Goal: Information Seeking & Learning: Find specific fact

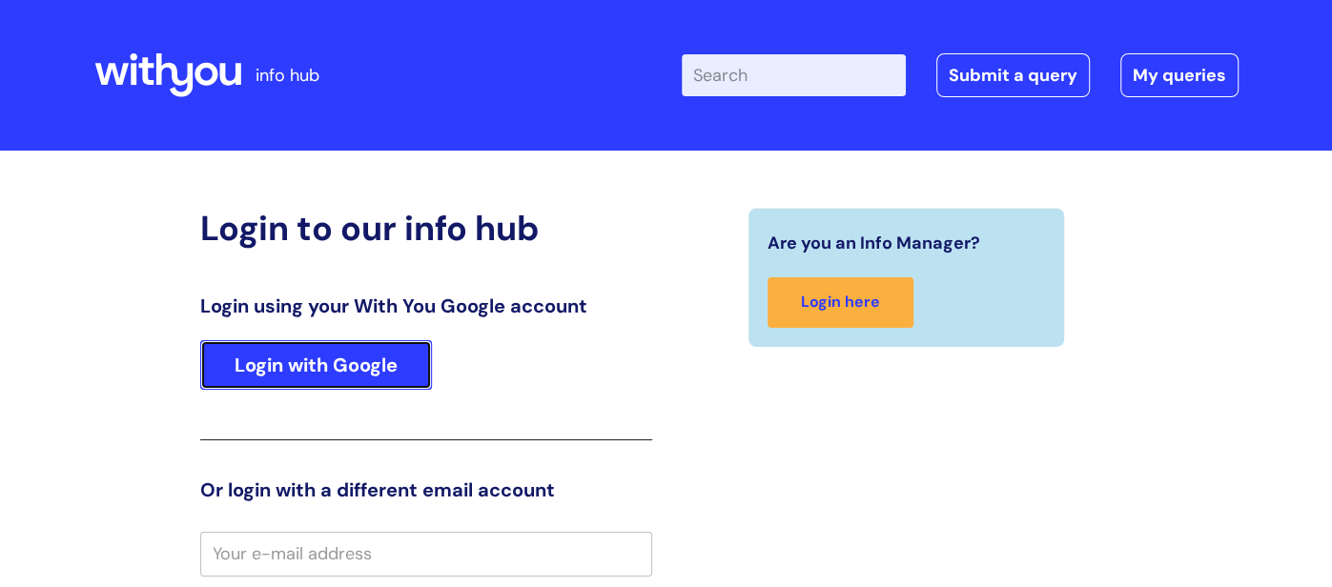
click at [376, 381] on link "Login with Google" at bounding box center [316, 365] width 232 height 50
click at [365, 386] on link "Login with Google" at bounding box center [316, 365] width 232 height 50
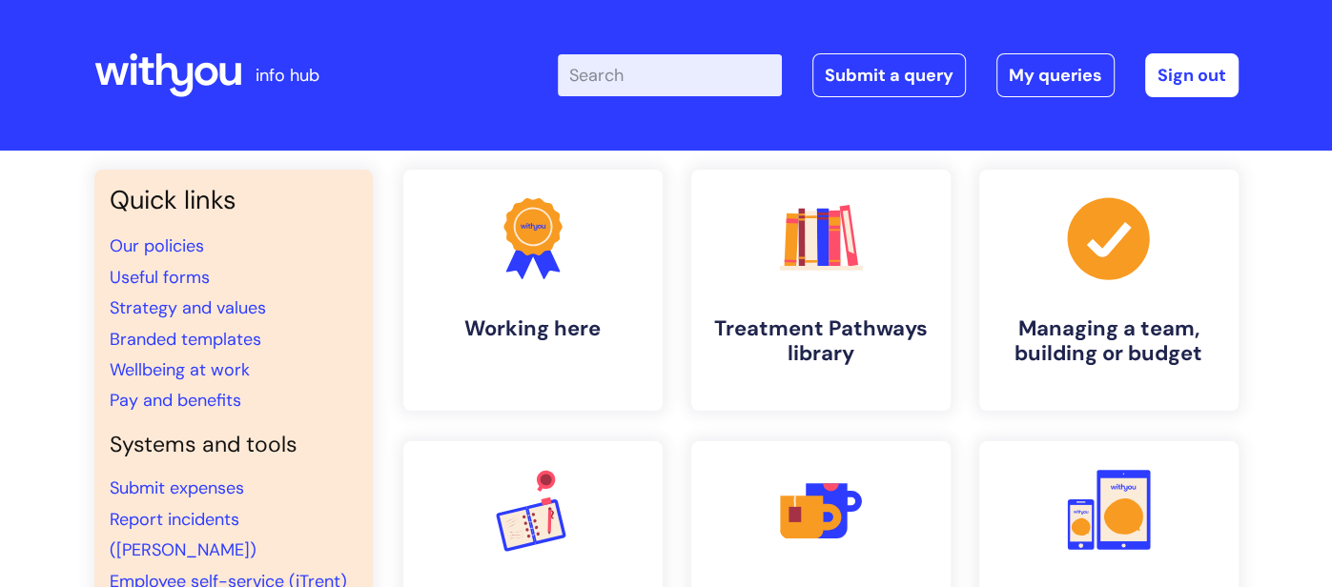
click at [727, 78] on input "Enter your search term here..." at bounding box center [670, 75] width 224 height 42
type input "email signature"
click button "Search" at bounding box center [0, 0] width 0 height 0
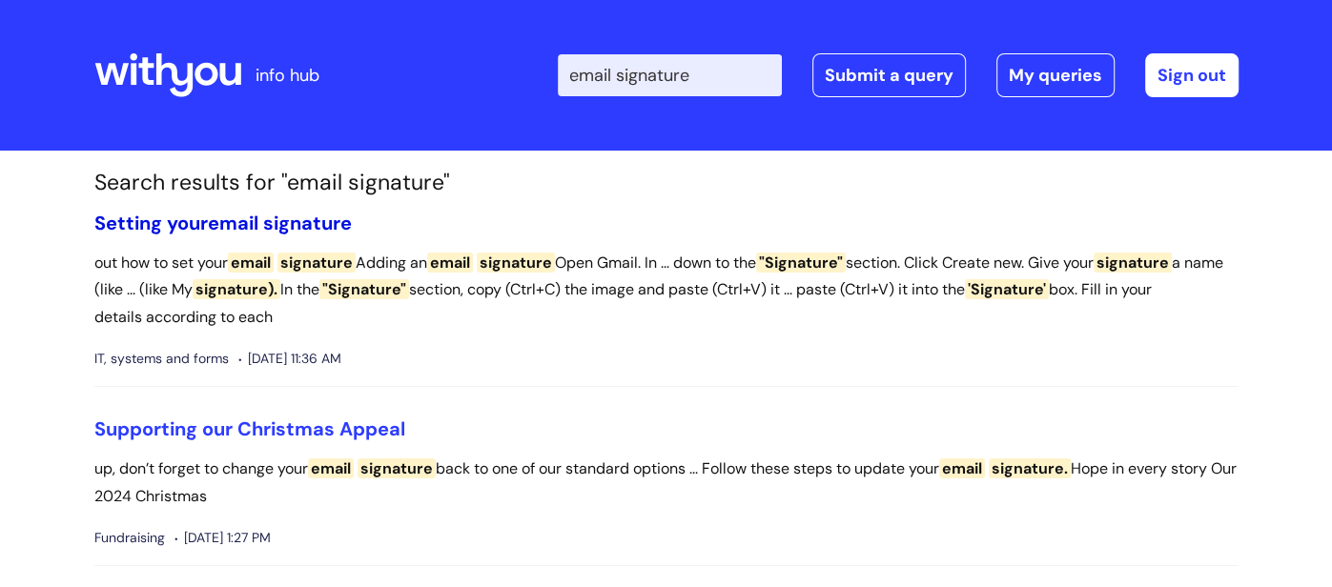
click at [324, 225] on span "signature" at bounding box center [307, 223] width 89 height 25
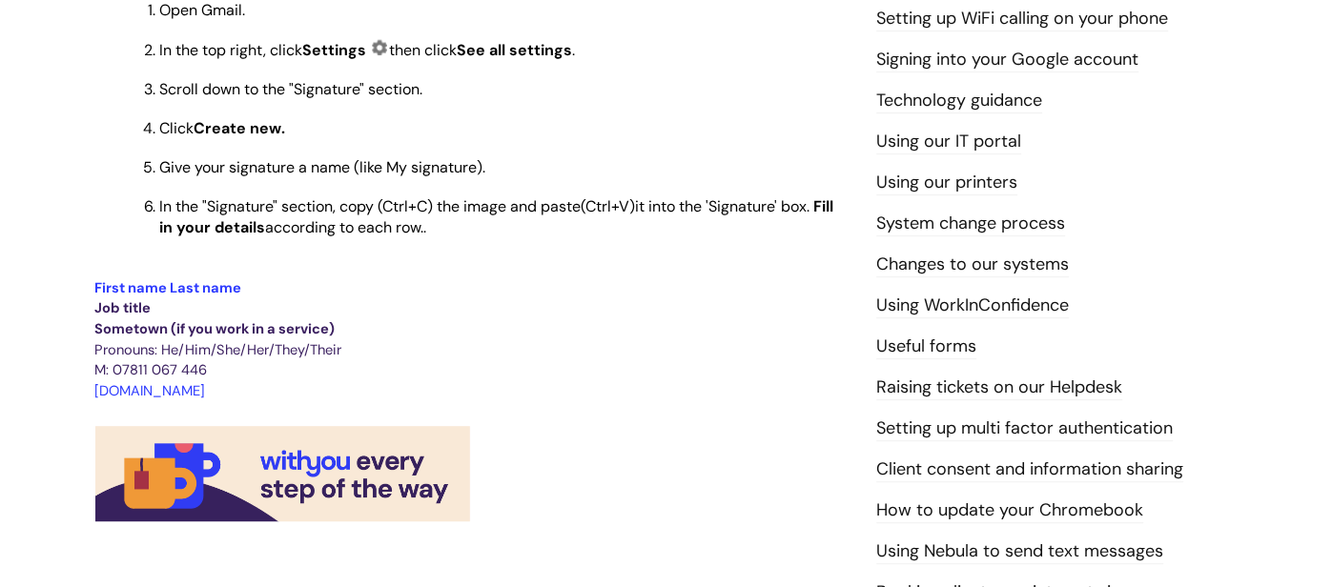
scroll to position [557, 0]
